Goal: Task Accomplishment & Management: Manage account settings

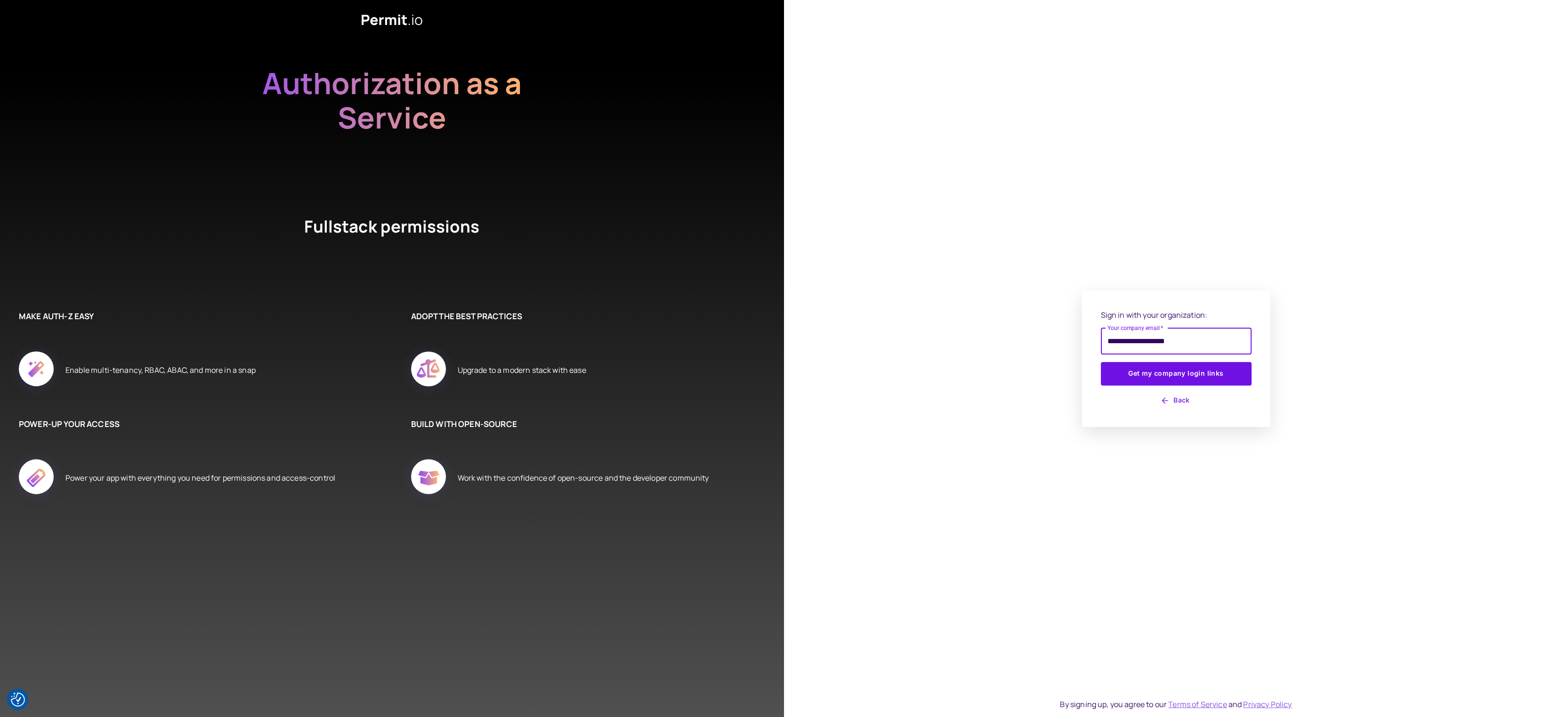
type input "**********"
click at [1101, 362] on button "Get my company login links" at bounding box center [1177, 374] width 151 height 24
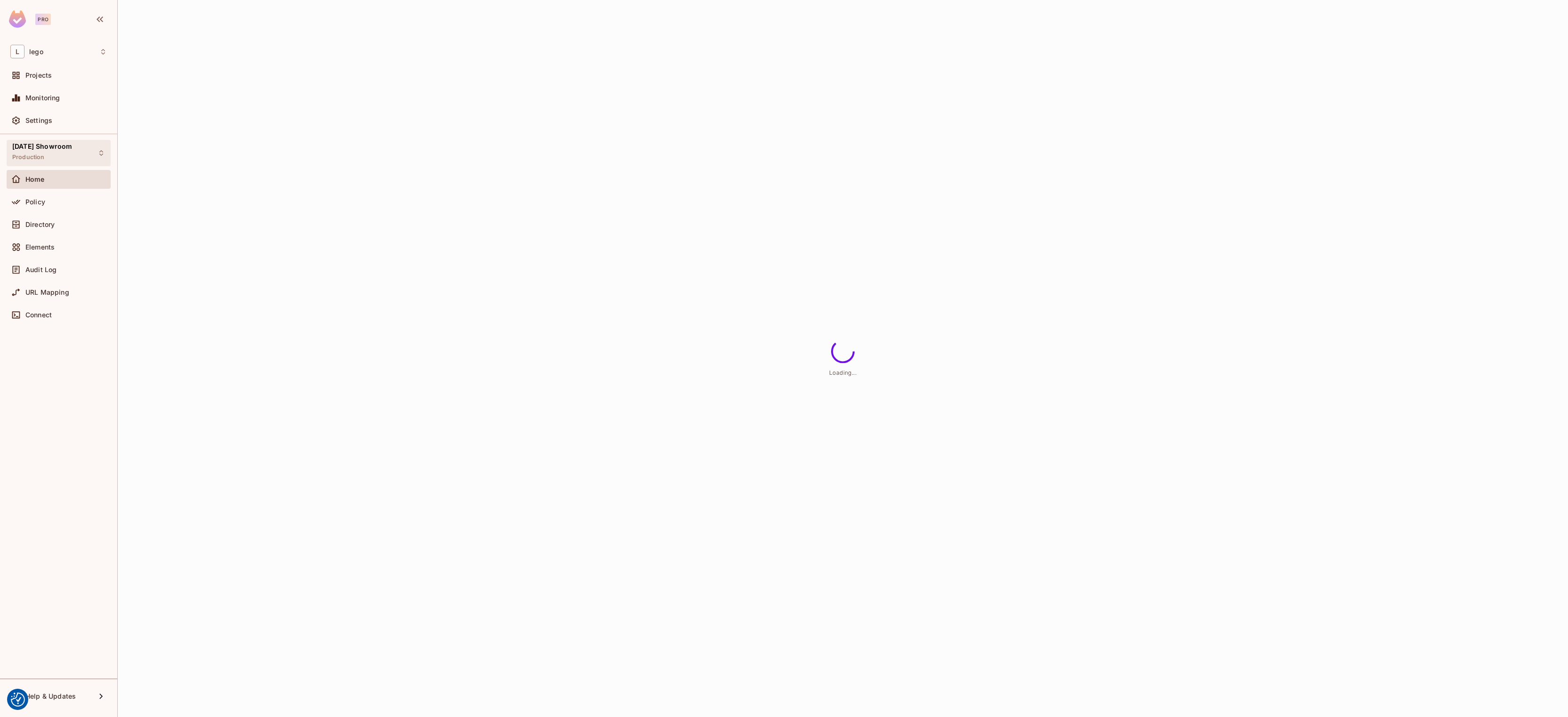
click at [58, 158] on div "[DATE] Showroom Production" at bounding box center [42, 152] width 60 height 20
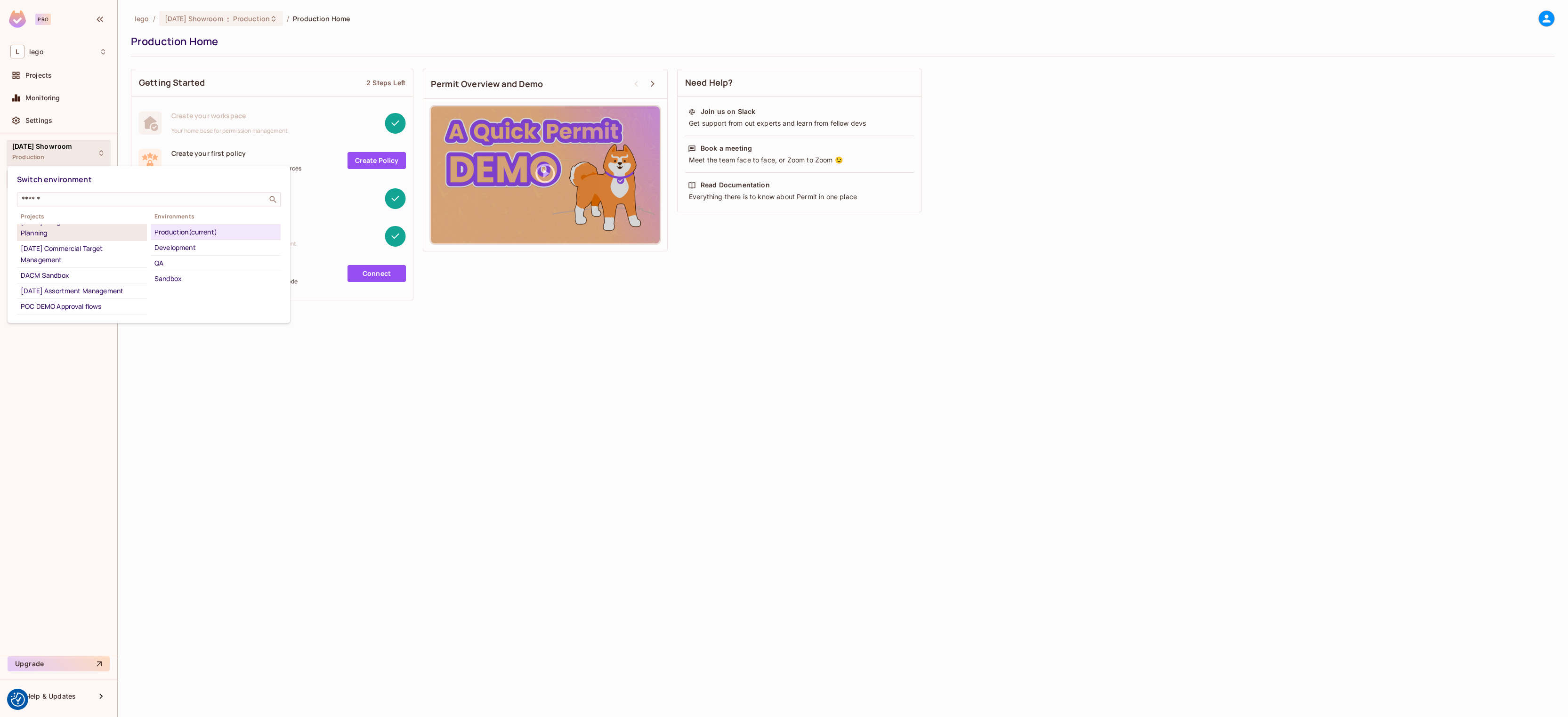
scroll to position [48, 0]
click at [33, 75] on div at bounding box center [784, 358] width 1568 height 717
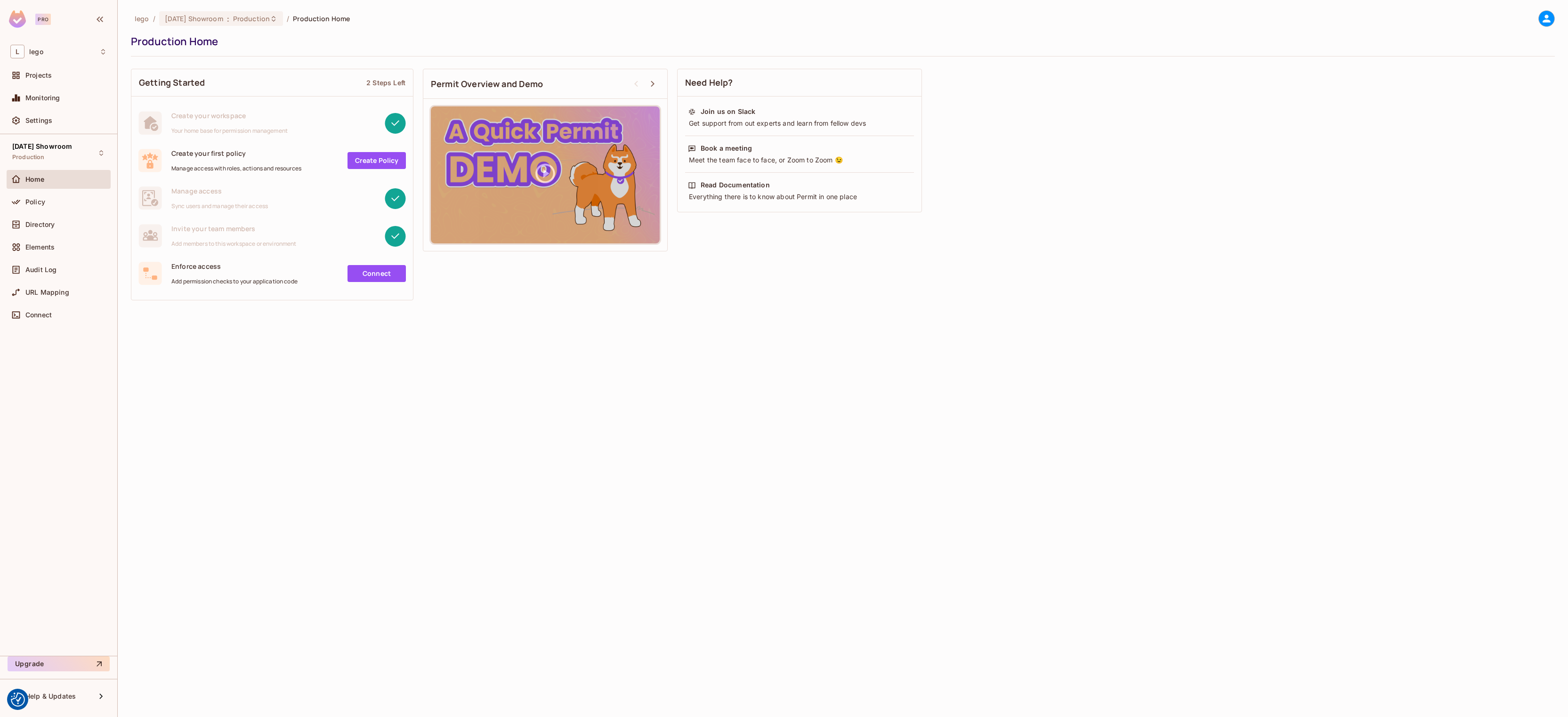
click at [30, 75] on span "Projects" at bounding box center [38, 75] width 26 height 7
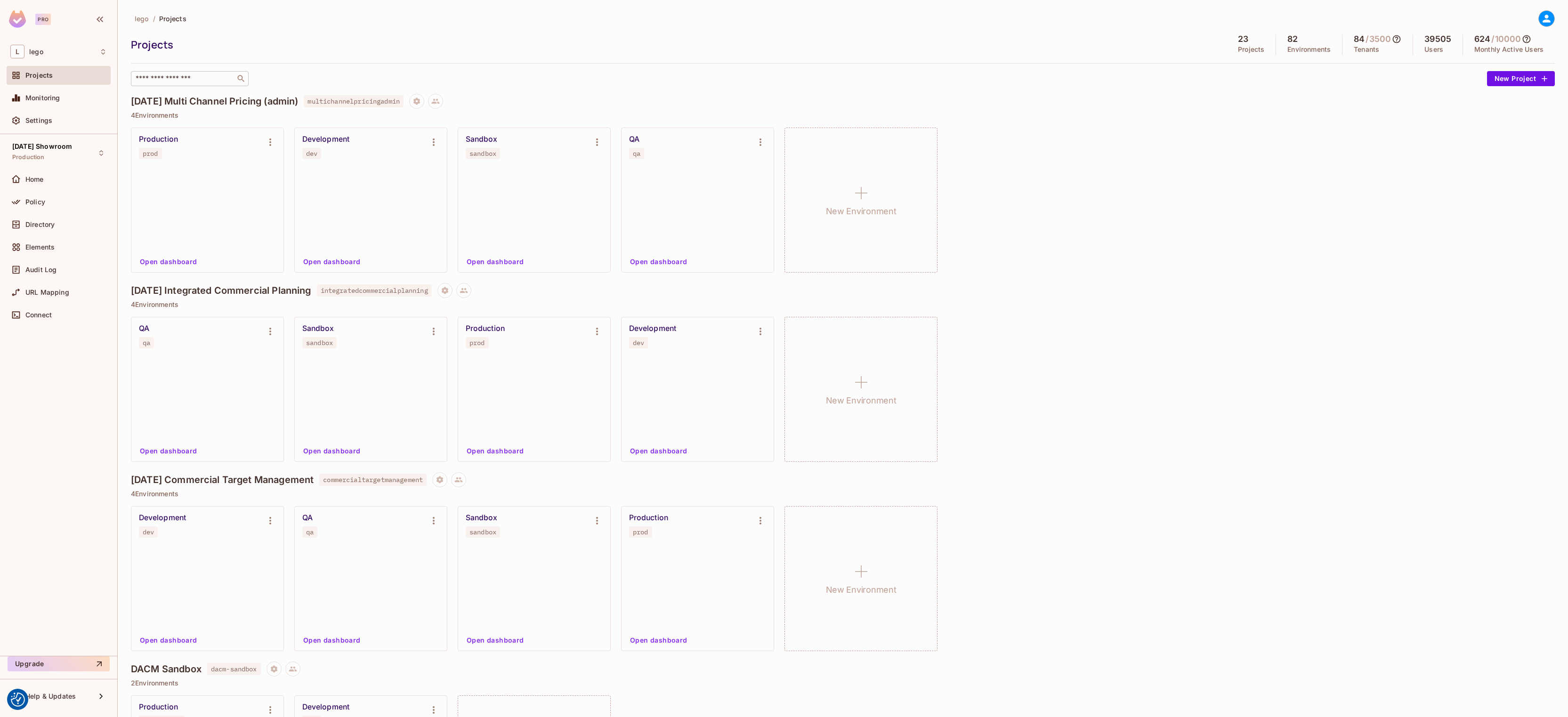
click at [200, 82] on input "text" at bounding box center [183, 78] width 99 height 9
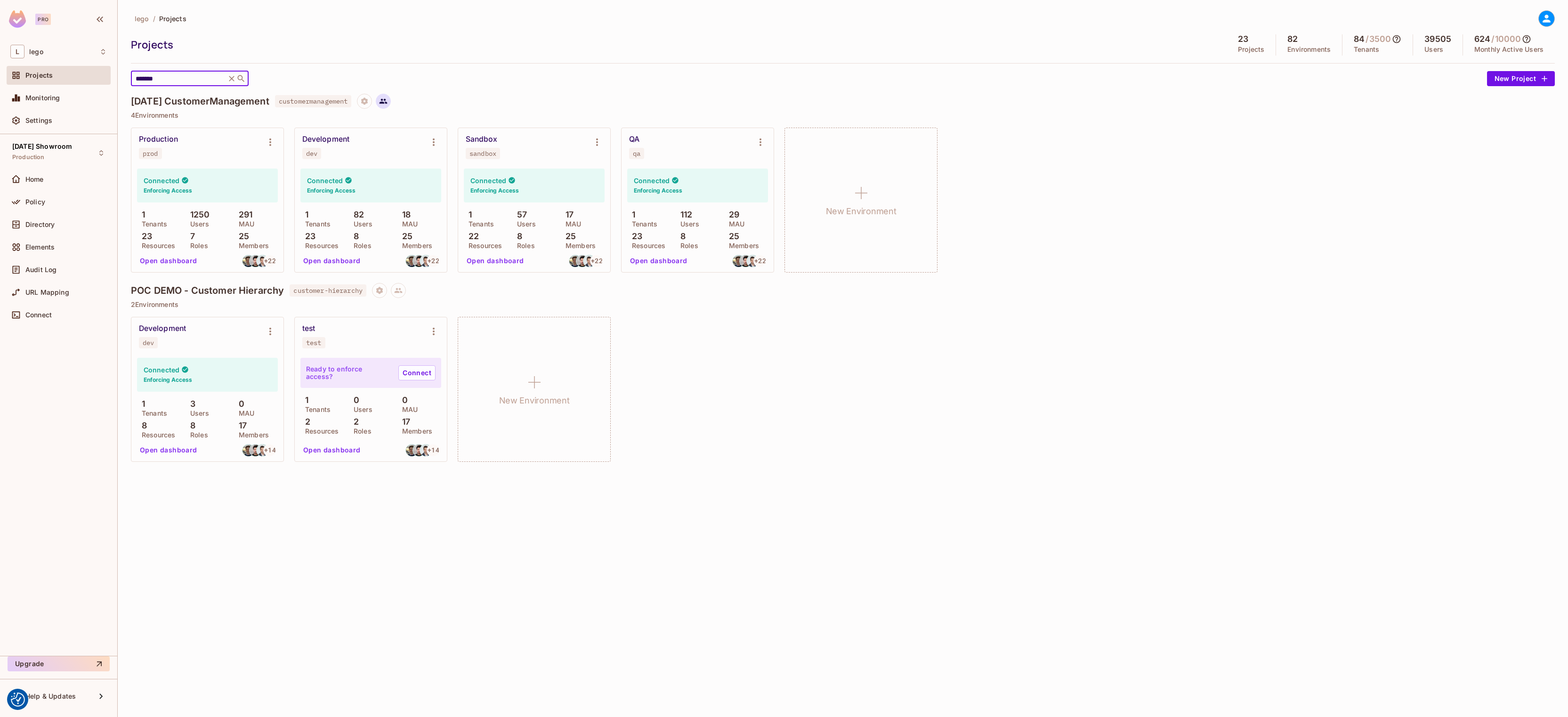
type input "*******"
click at [391, 101] on button at bounding box center [383, 101] width 15 height 15
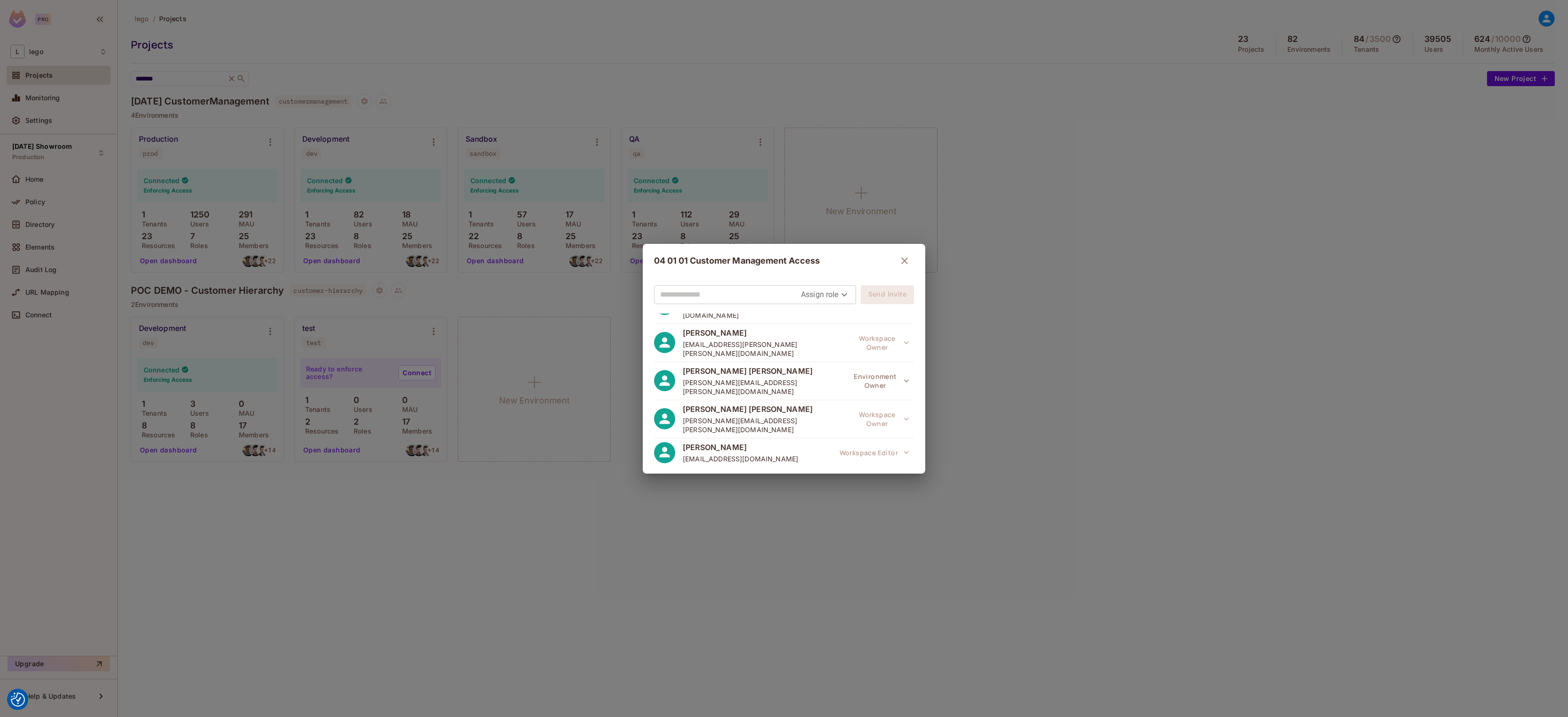
scroll to position [365, 0]
click at [814, 296] on body "We use cookies to enhance your browsing experience, serve personalized ads or c…" at bounding box center [784, 358] width 1568 height 717
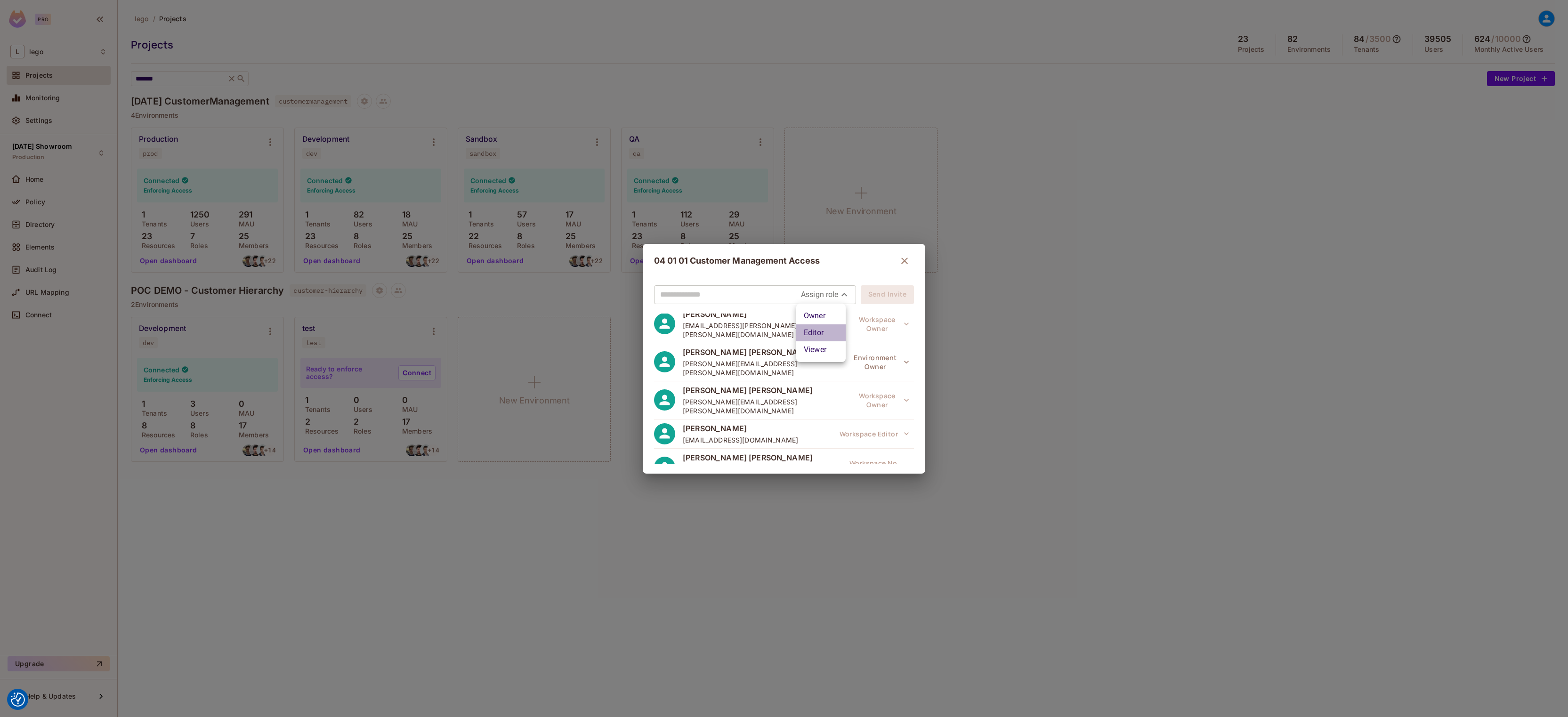
click at [823, 336] on li "Editor" at bounding box center [821, 333] width 49 height 17
type input "*****"
click at [733, 299] on input "text" at bounding box center [739, 295] width 157 height 15
click at [709, 296] on input "text" at bounding box center [739, 295] width 157 height 15
paste input "**********"
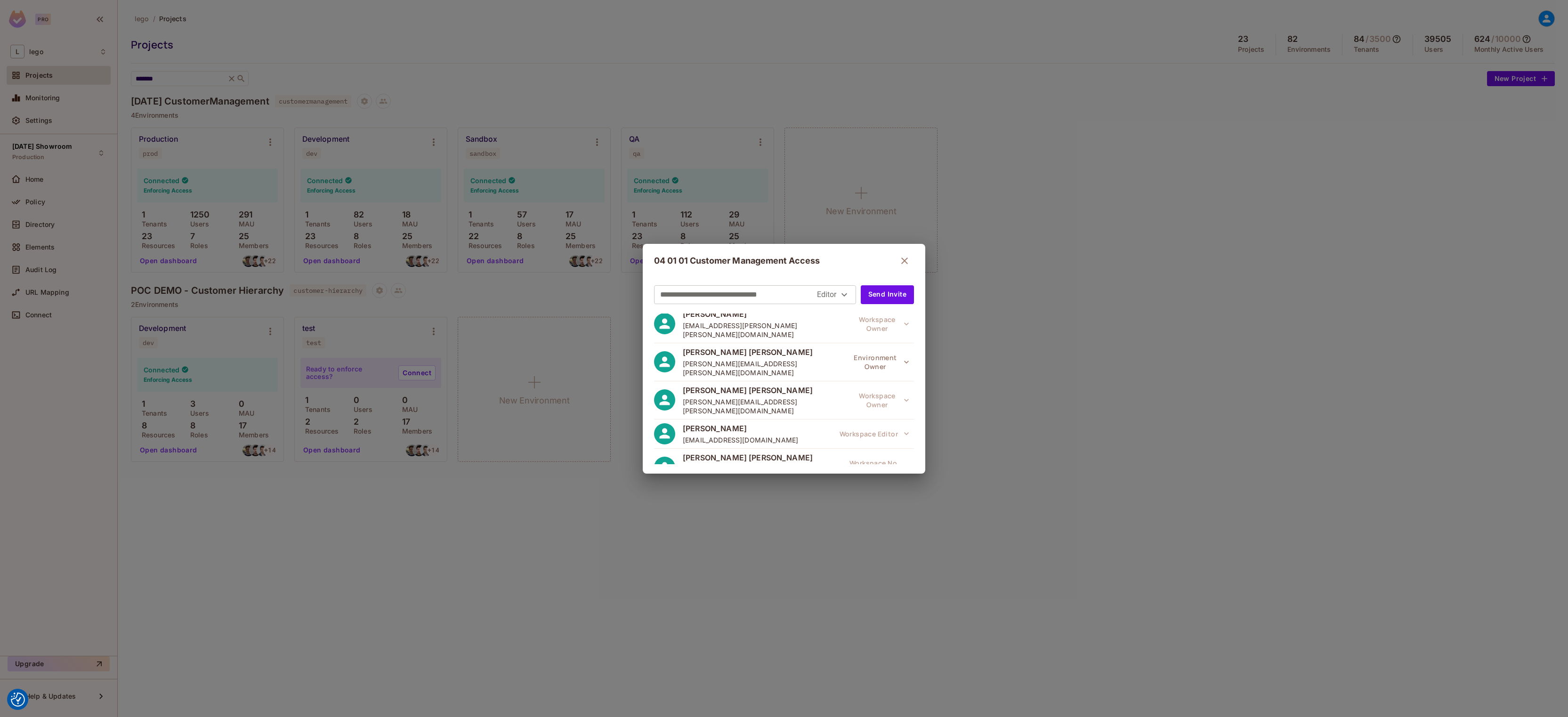
type input "**********"
click at [872, 297] on button "Send Invite" at bounding box center [887, 295] width 53 height 19
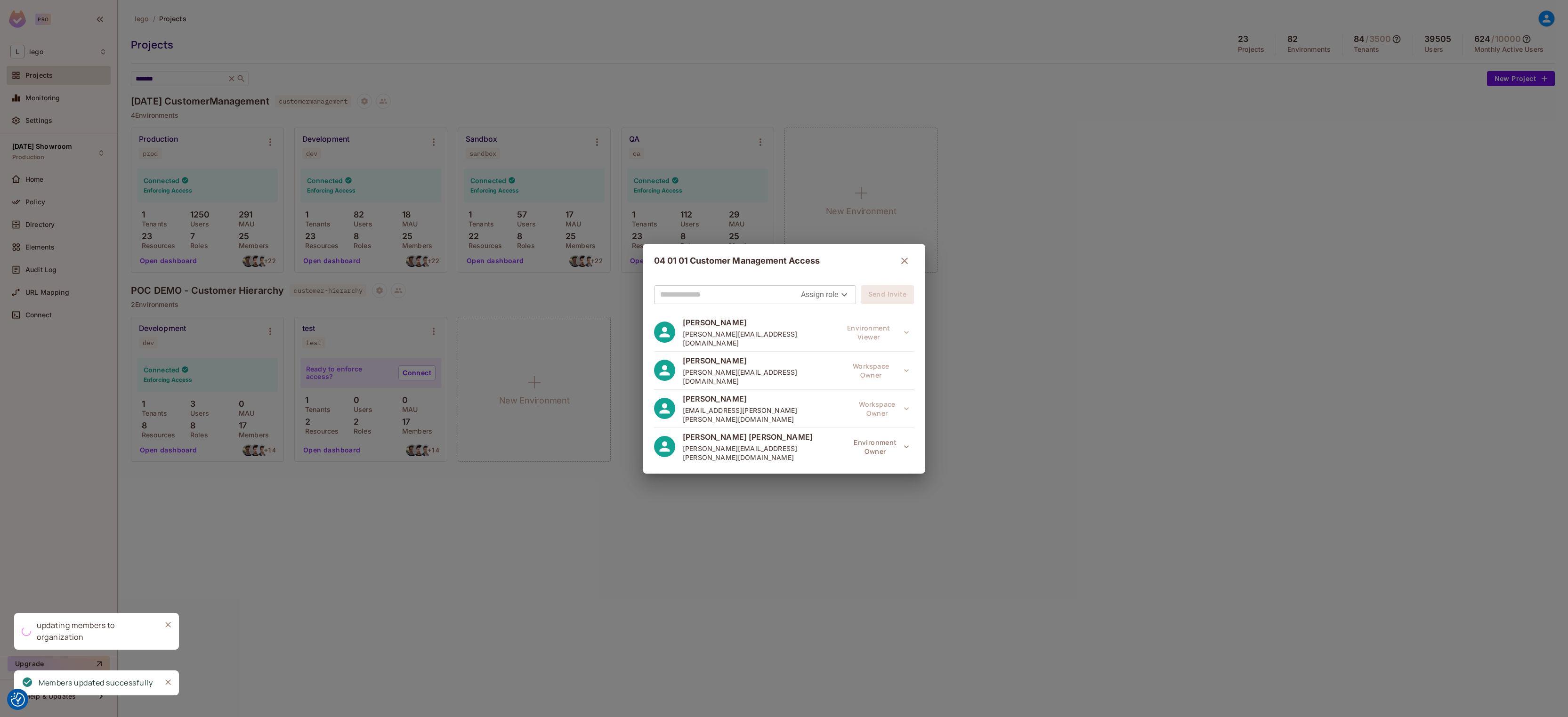
scroll to position [394, 0]
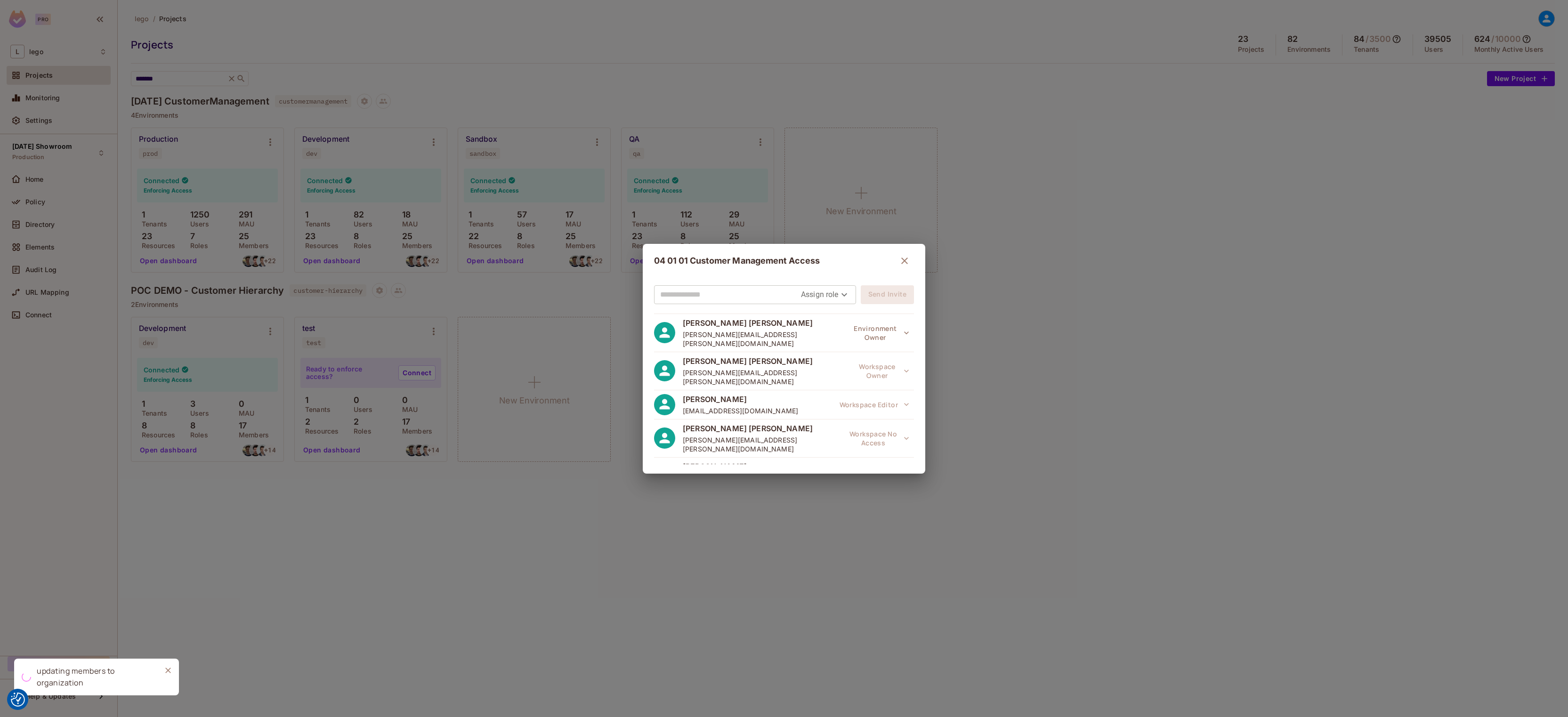
click at [787, 543] on span "[EMAIL_ADDRESS][DOMAIN_NAME]" at bounding box center [748, 548] width 131 height 10
click at [657, 616] on div "04 01 01 Customer Management Access Assign role Send Invite Jakob Nielsen jakob…" at bounding box center [784, 358] width 1568 height 717
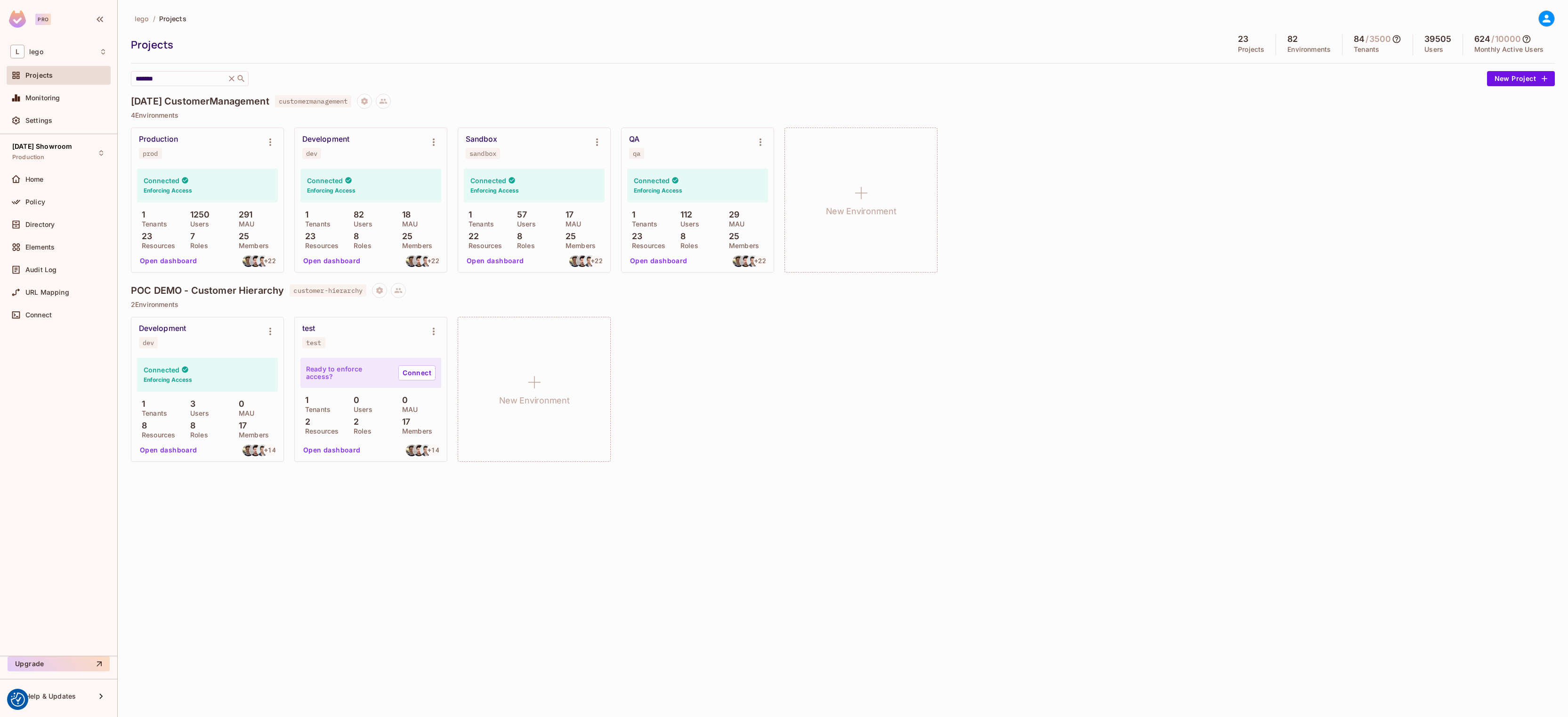
click at [1556, 26] on div "lego / Projects Projects 23 Projects 82 Environments 84 / 3500 Tenants 39505 Us…" at bounding box center [842, 358] width 1451 height 717
click at [1552, 18] on div at bounding box center [1546, 18] width 16 height 16
click at [1505, 102] on span "Log out" at bounding box center [1493, 102] width 23 height 9
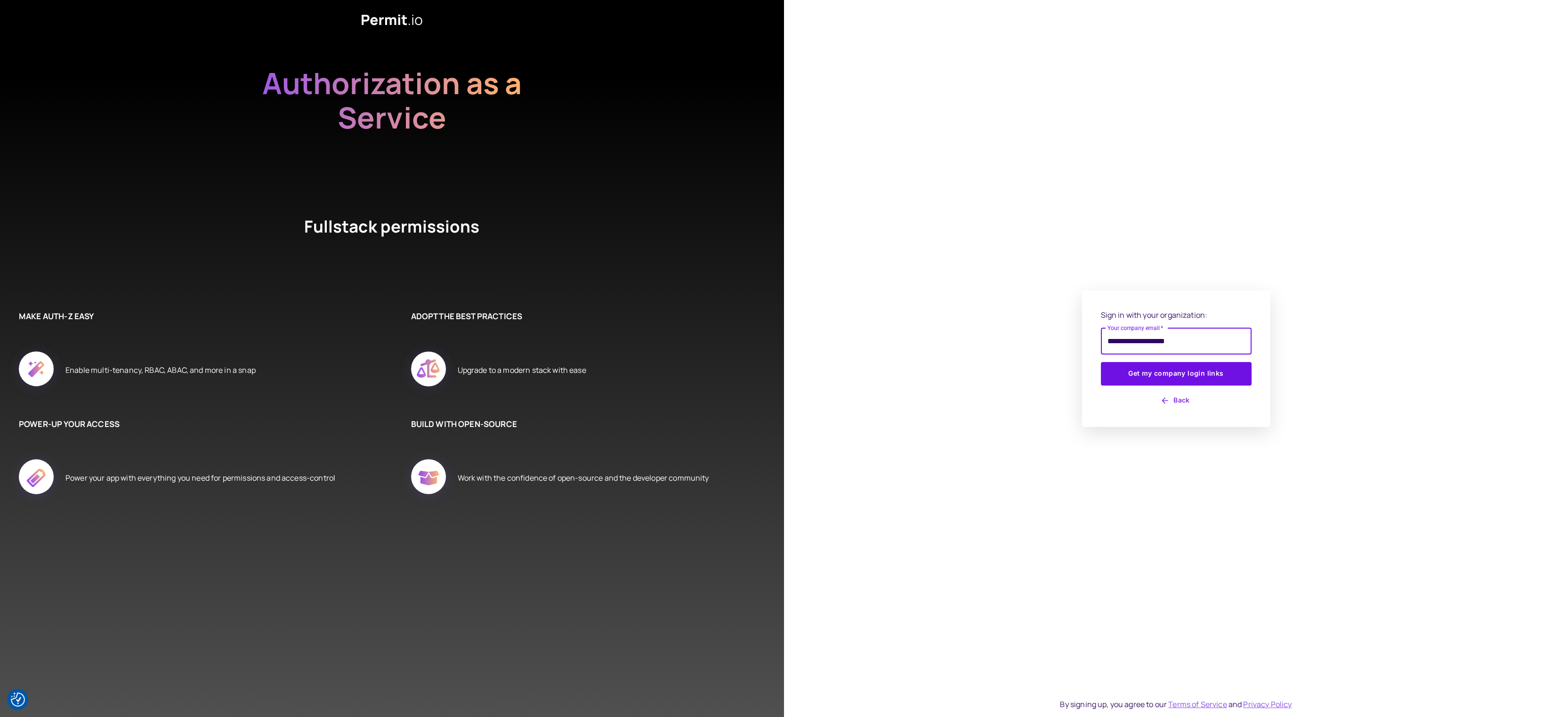
type input "**********"
click at [1101, 362] on button "Get my company login links" at bounding box center [1177, 374] width 151 height 24
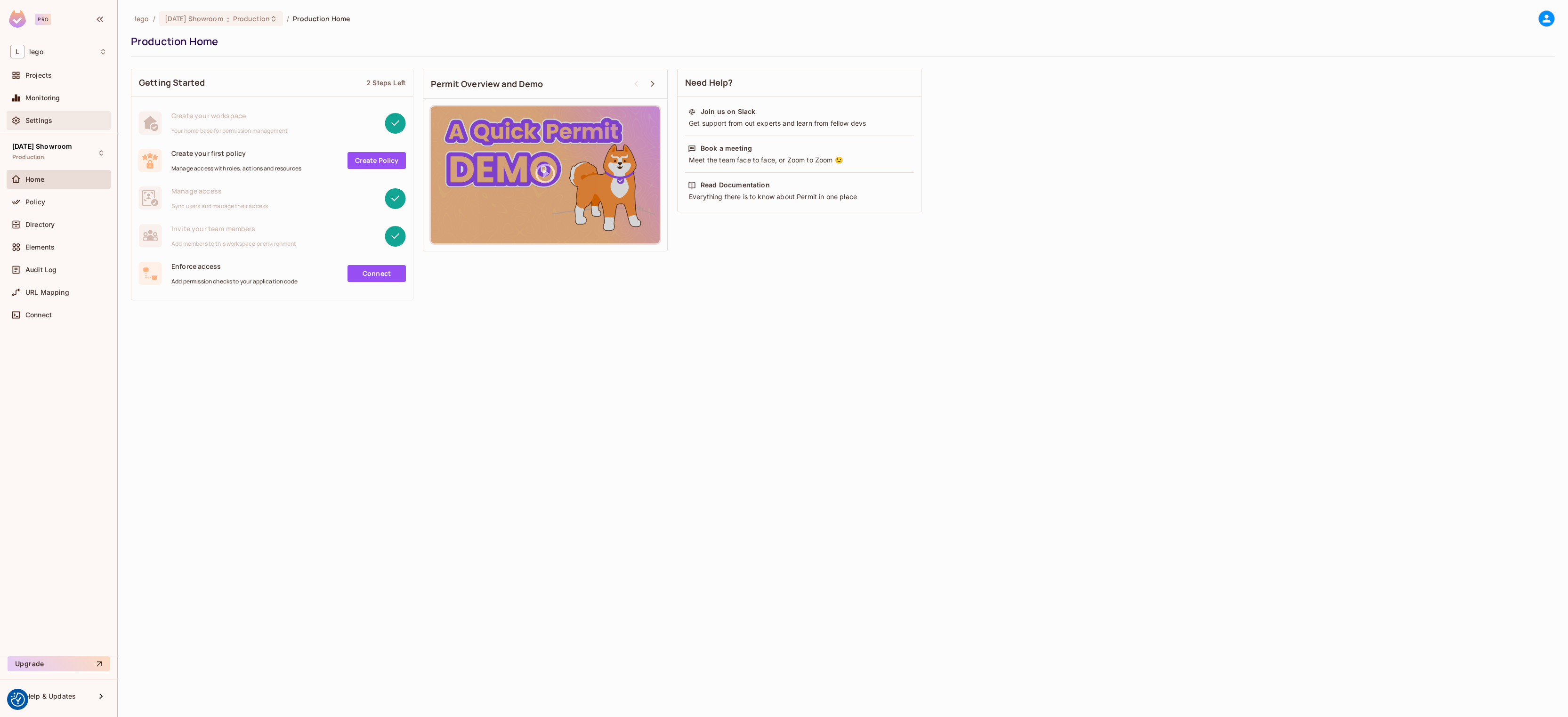
click at [44, 126] on div "Settings" at bounding box center [58, 121] width 97 height 12
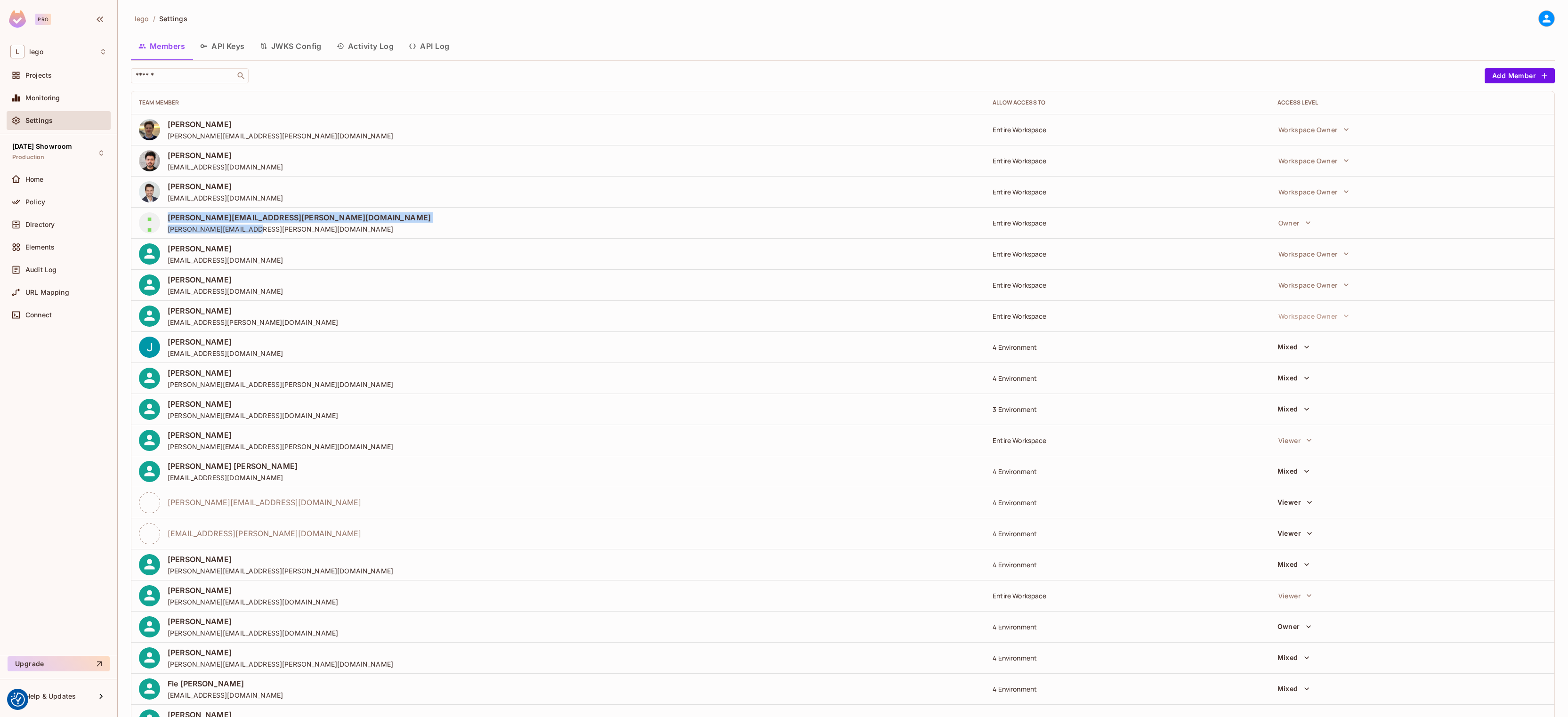
drag, startPoint x: 168, startPoint y: 217, endPoint x: 335, endPoint y: 225, distance: 167.2
click at [335, 225] on div "[PERSON_NAME][EMAIL_ADDRESS][PERSON_NAME][DOMAIN_NAME] [PERSON_NAME][DOMAIN_NAM…" at bounding box center [558, 223] width 839 height 21
click at [1275, 562] on button "Mixed" at bounding box center [1293, 564] width 40 height 15
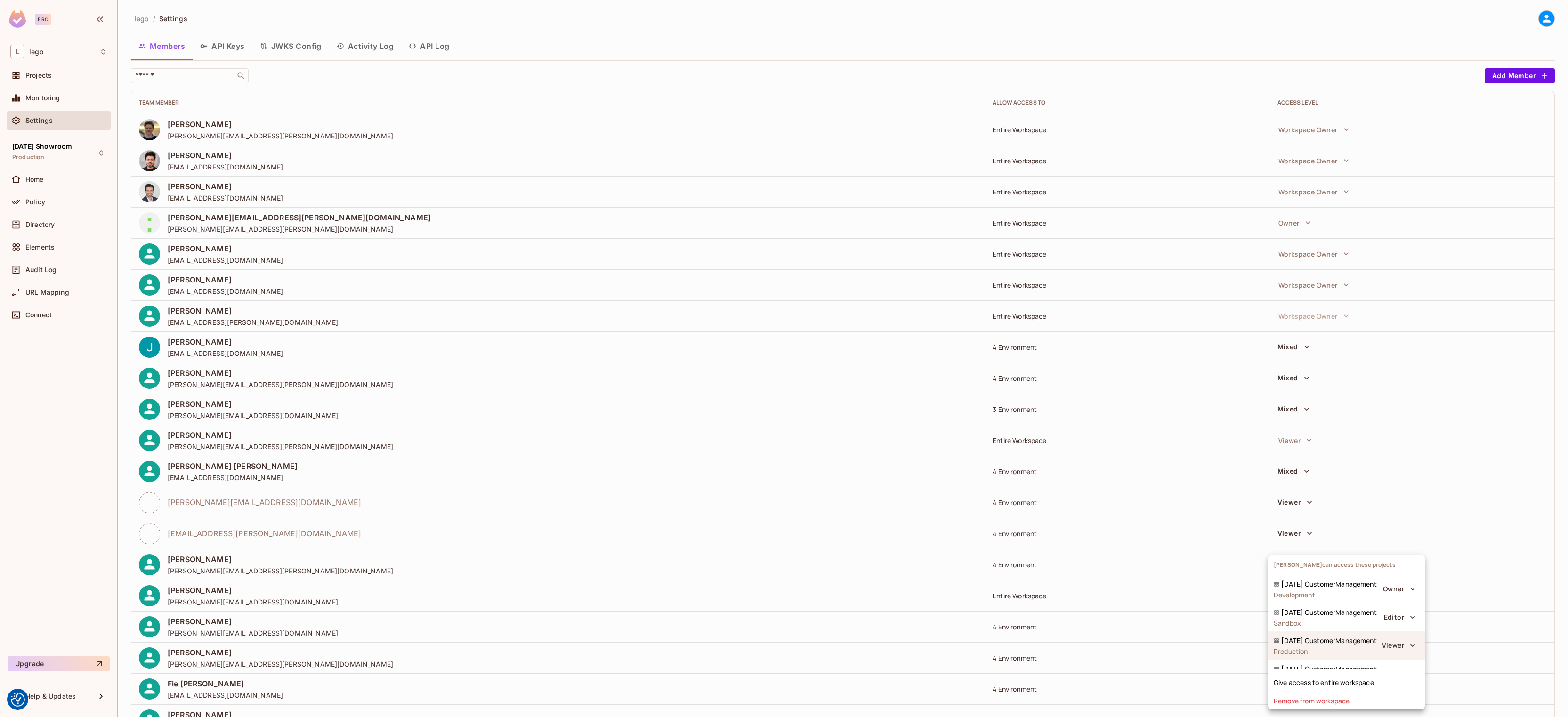
scroll to position [19, 0]
click at [1177, 579] on div at bounding box center [784, 358] width 1568 height 717
click at [1283, 533] on button "Viewer" at bounding box center [1295, 533] width 43 height 15
click at [1388, 538] on div at bounding box center [784, 358] width 1568 height 717
click at [1294, 563] on button "Mixed" at bounding box center [1293, 564] width 40 height 15
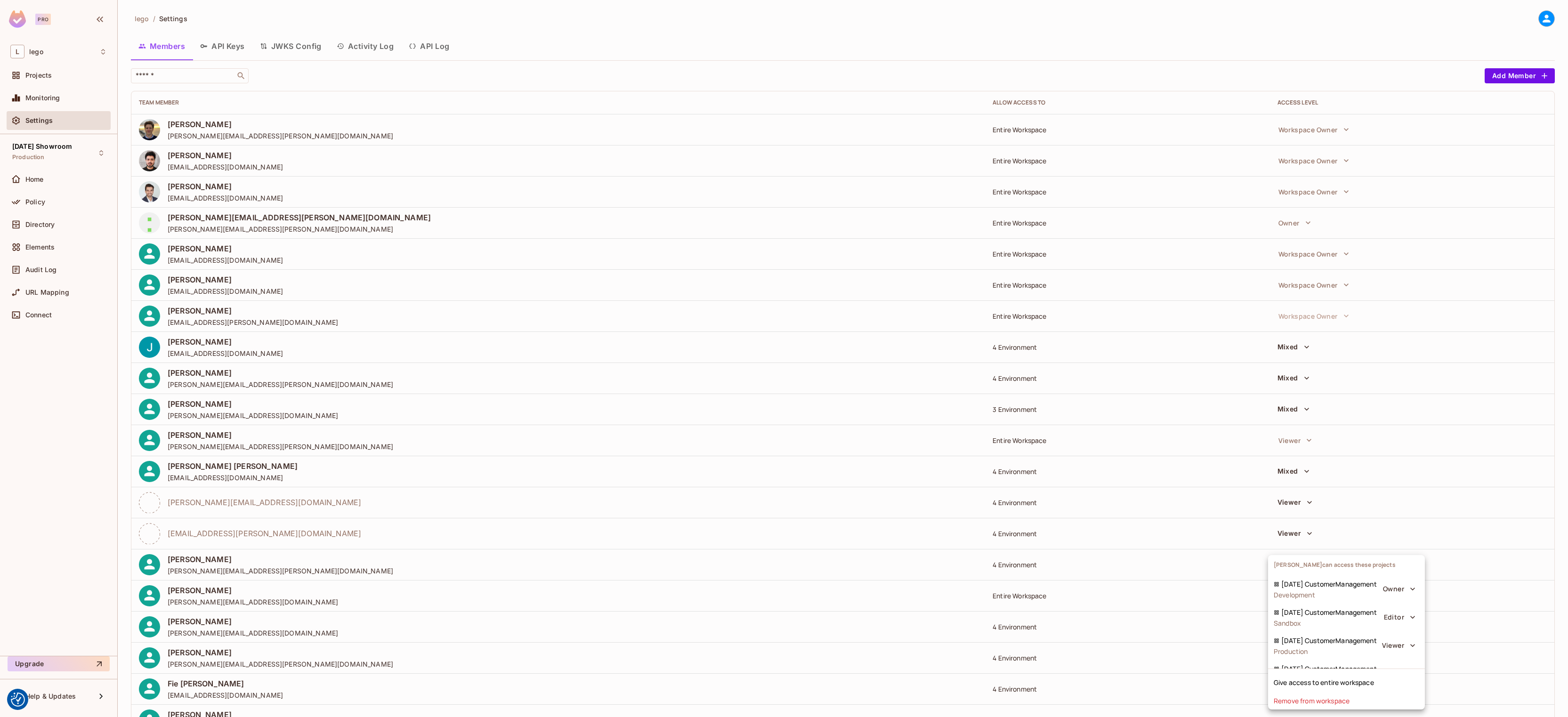
click at [786, 576] on div at bounding box center [784, 358] width 1568 height 717
click at [235, 200] on span "[EMAIL_ADDRESS][DOMAIN_NAME]" at bounding box center [225, 198] width 116 height 9
click at [207, 197] on span "[EMAIL_ADDRESS][DOMAIN_NAME]" at bounding box center [225, 198] width 116 height 9
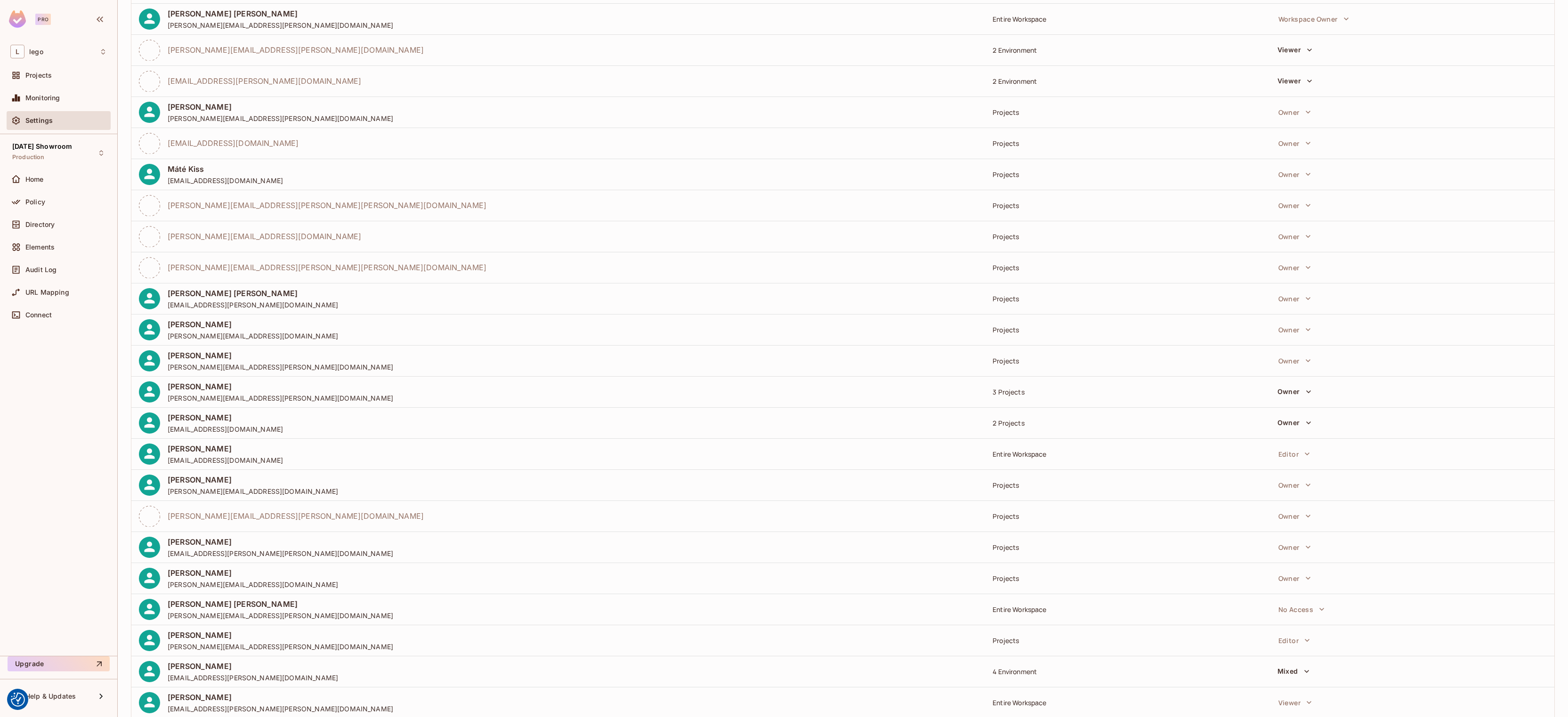
scroll to position [1687, 0]
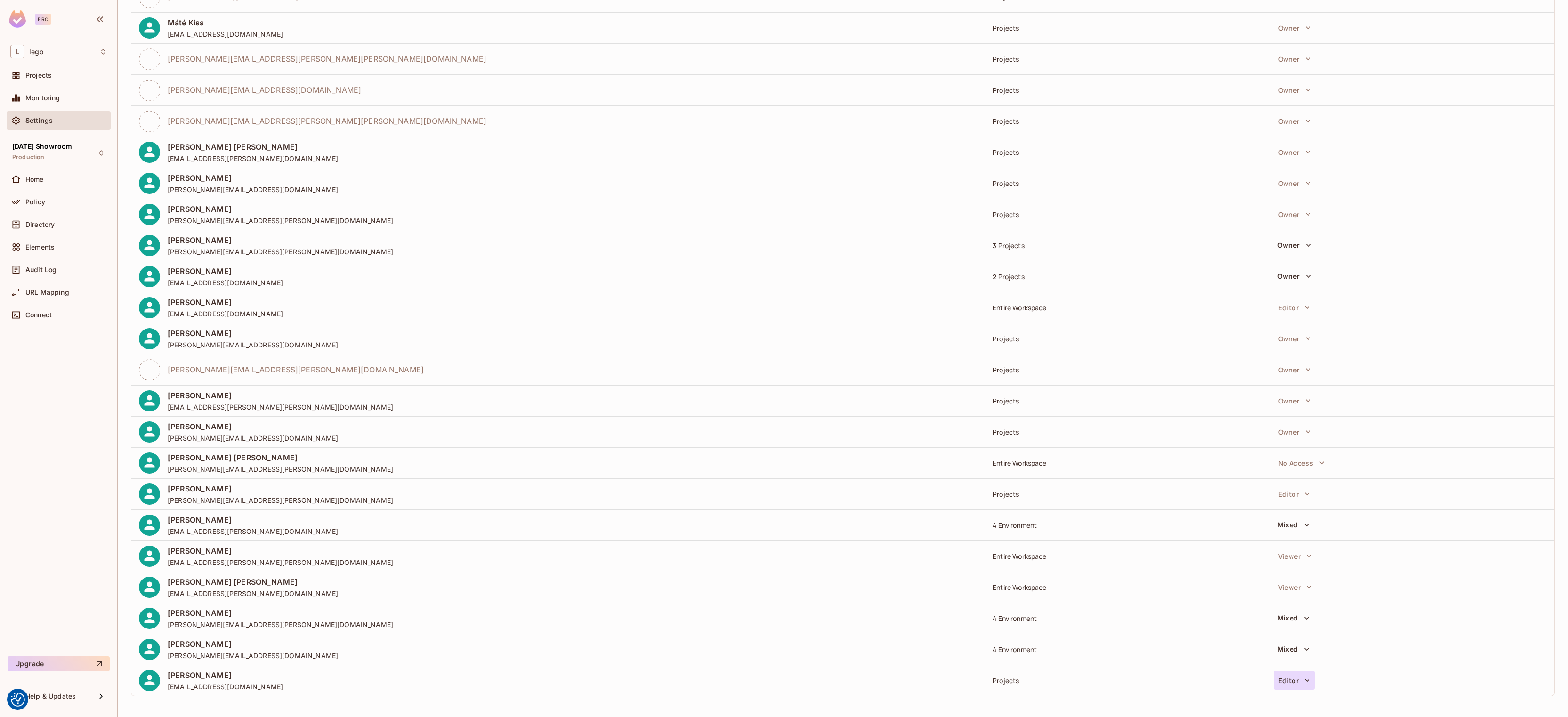
click at [1294, 679] on button "Editor" at bounding box center [1294, 680] width 41 height 19
click at [999, 680] on div at bounding box center [784, 358] width 1568 height 717
click at [999, 678] on div "Projects" at bounding box center [1127, 680] width 269 height 9
click at [227, 672] on span "[PERSON_NAME]" at bounding box center [225, 675] width 116 height 10
click at [1282, 650] on button "Mixed" at bounding box center [1293, 649] width 40 height 15
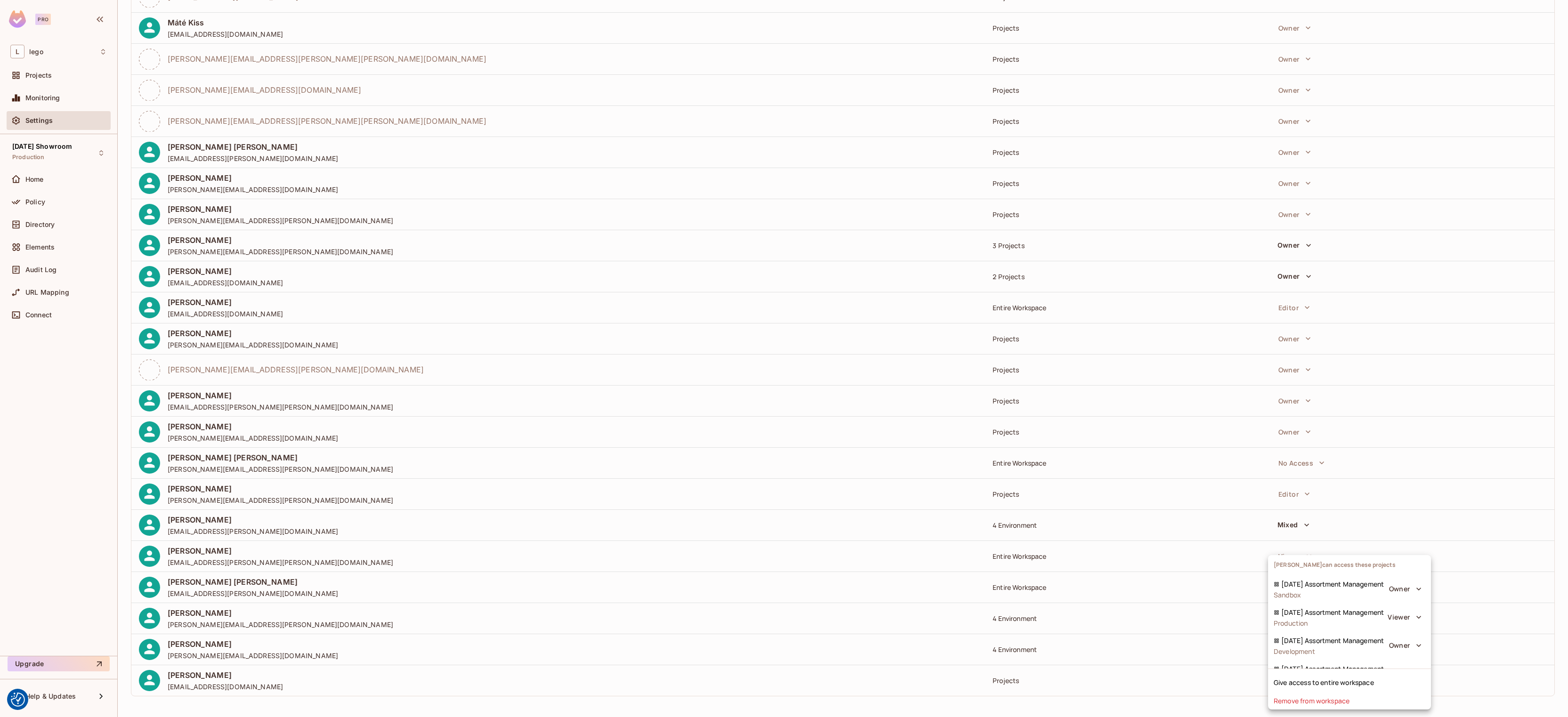
click at [1220, 668] on div at bounding box center [784, 358] width 1568 height 717
click at [1295, 676] on button "Editor" at bounding box center [1294, 680] width 41 height 19
click at [1184, 687] on div at bounding box center [784, 358] width 1568 height 717
